Goal: Information Seeking & Learning: Learn about a topic

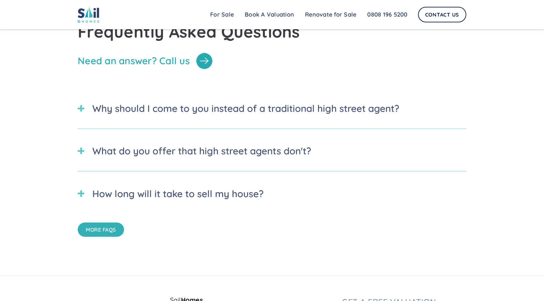
scroll to position [2023, 0]
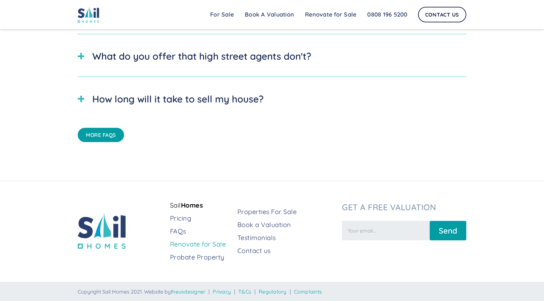
click at [198, 247] on link "Renovate for Sale" at bounding box center [201, 244] width 62 height 9
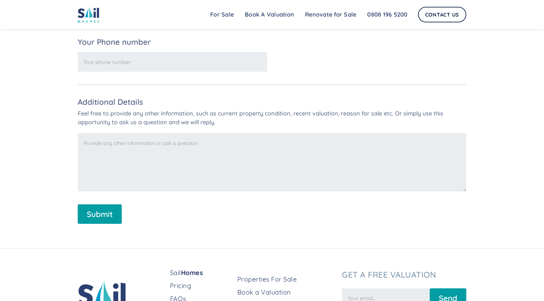
scroll to position [1237, 0]
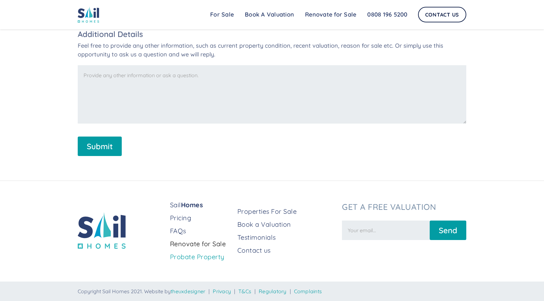
click at [197, 257] on link "Probate Property" at bounding box center [201, 256] width 62 height 9
click at [252, 238] on link "Testimonials" at bounding box center [288, 237] width 100 height 9
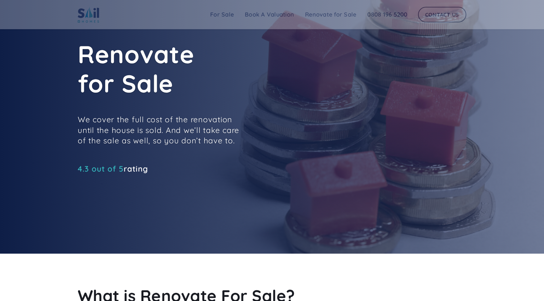
scroll to position [0, 0]
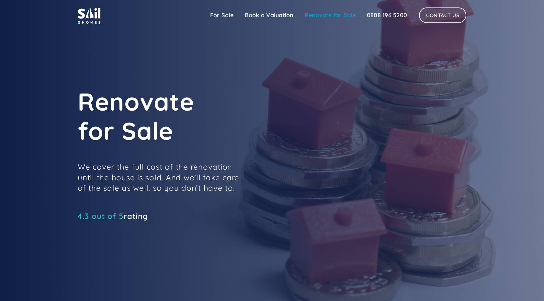
click at [330, 21] on link "Renovate for Sale" at bounding box center [330, 15] width 62 height 13
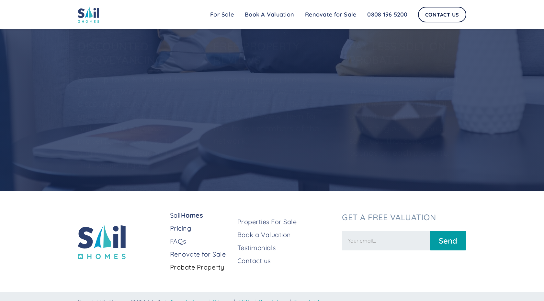
scroll to position [1382, 0]
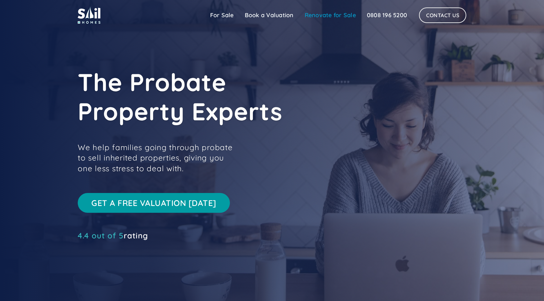
click at [322, 13] on link "Renovate for Sale" at bounding box center [330, 15] width 62 height 13
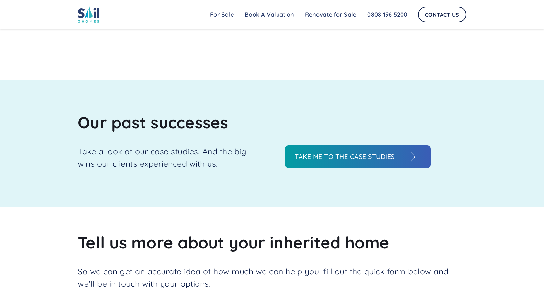
scroll to position [707, 0]
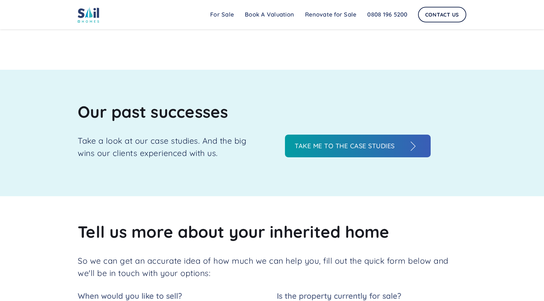
click at [365, 146] on h3 "Take me to the case studies" at bounding box center [351, 146] width 113 height 10
